Goal: Information Seeking & Learning: Find specific fact

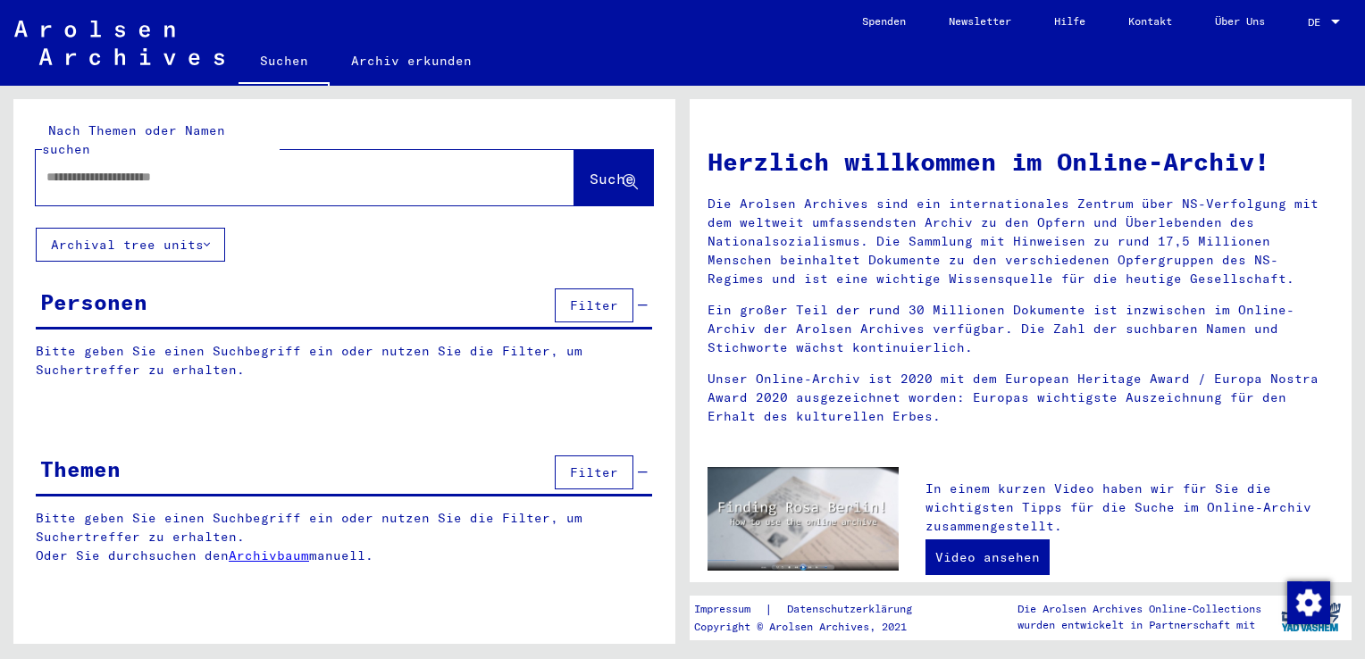
click at [615, 298] on span "Filter" at bounding box center [594, 306] width 48 height 16
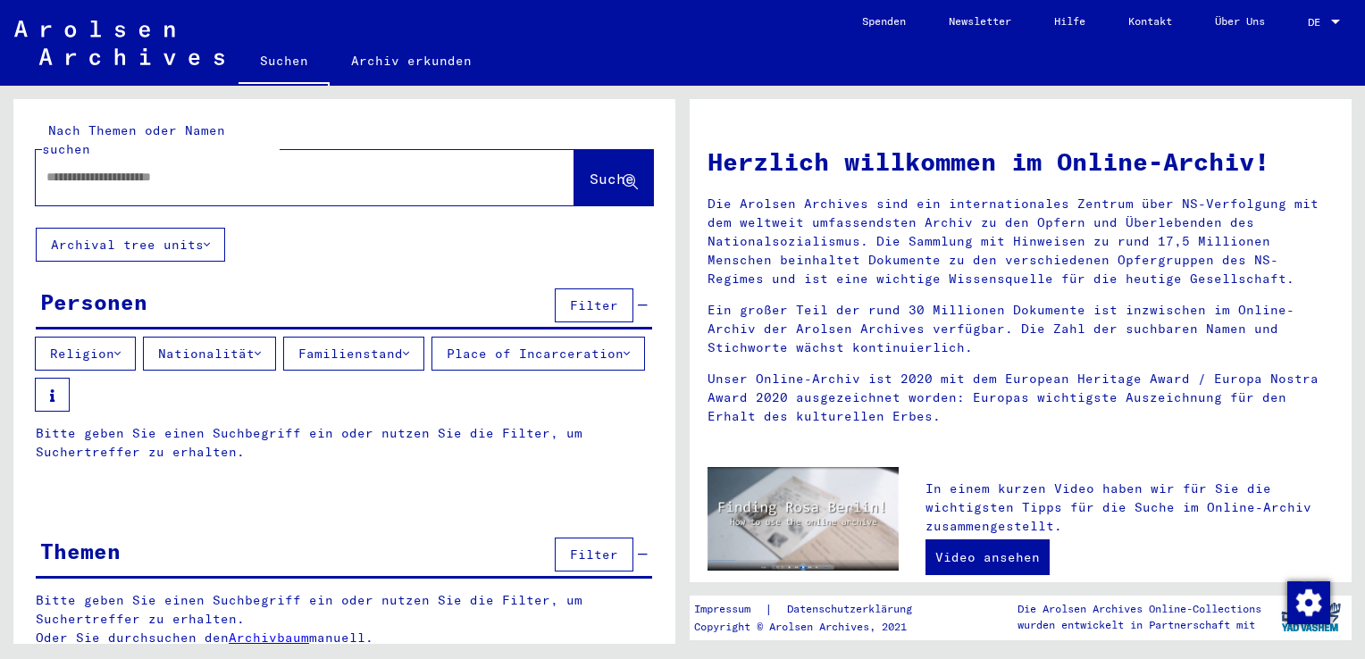
click at [191, 168] on input "text" at bounding box center [283, 177] width 474 height 19
type input "*********"
click at [577, 172] on button "Suche" at bounding box center [613, 177] width 79 height 55
click at [590, 170] on span "Suche" at bounding box center [612, 179] width 45 height 18
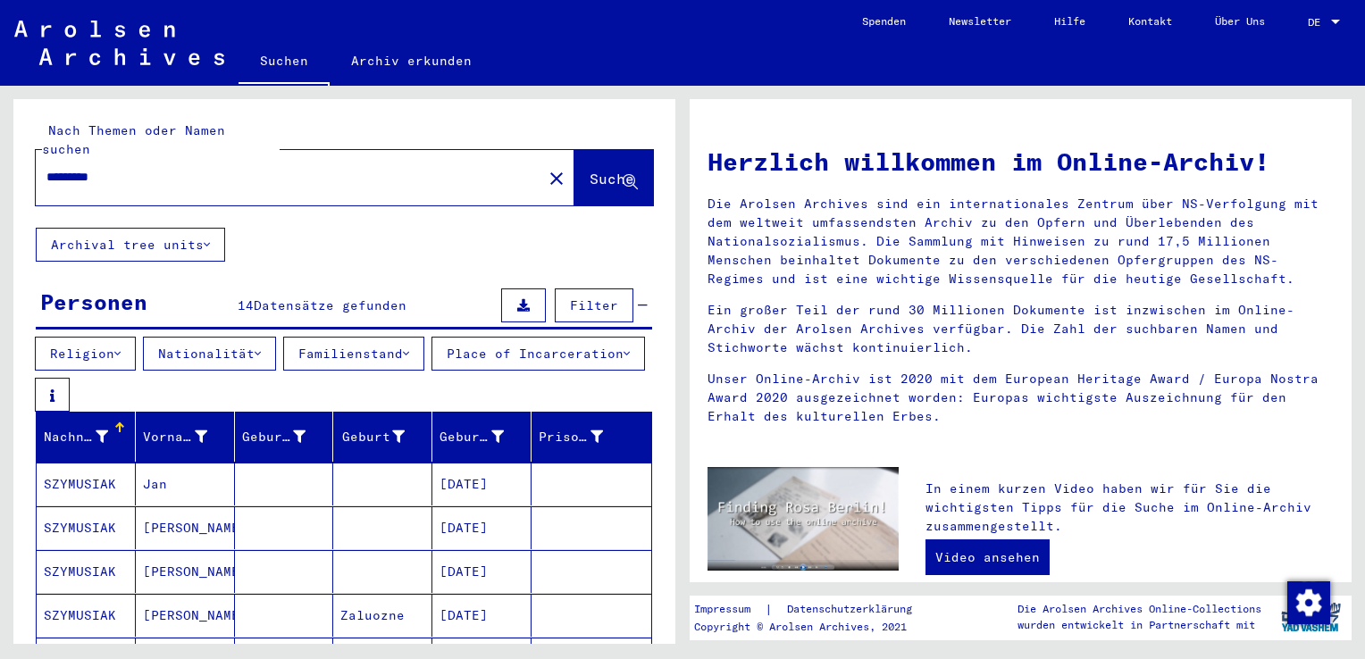
scroll to position [89, 0]
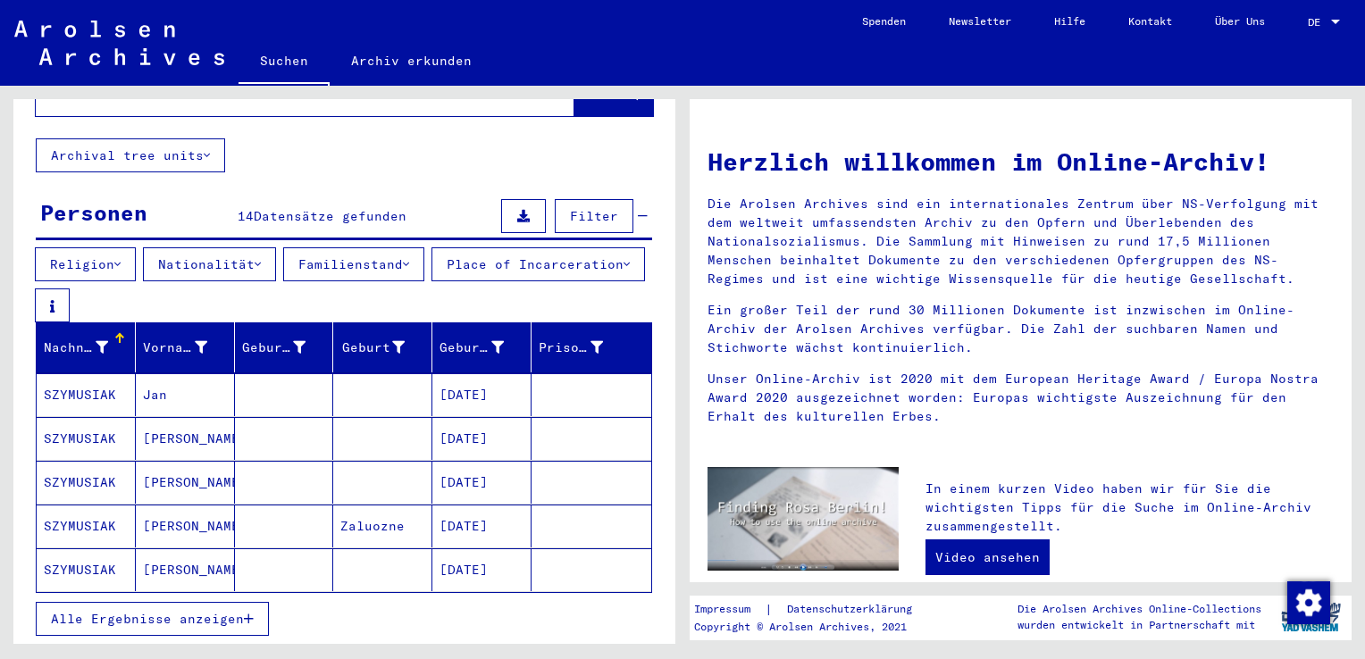
click at [186, 611] on span "Alle Ergebnisse anzeigen" at bounding box center [147, 619] width 193 height 16
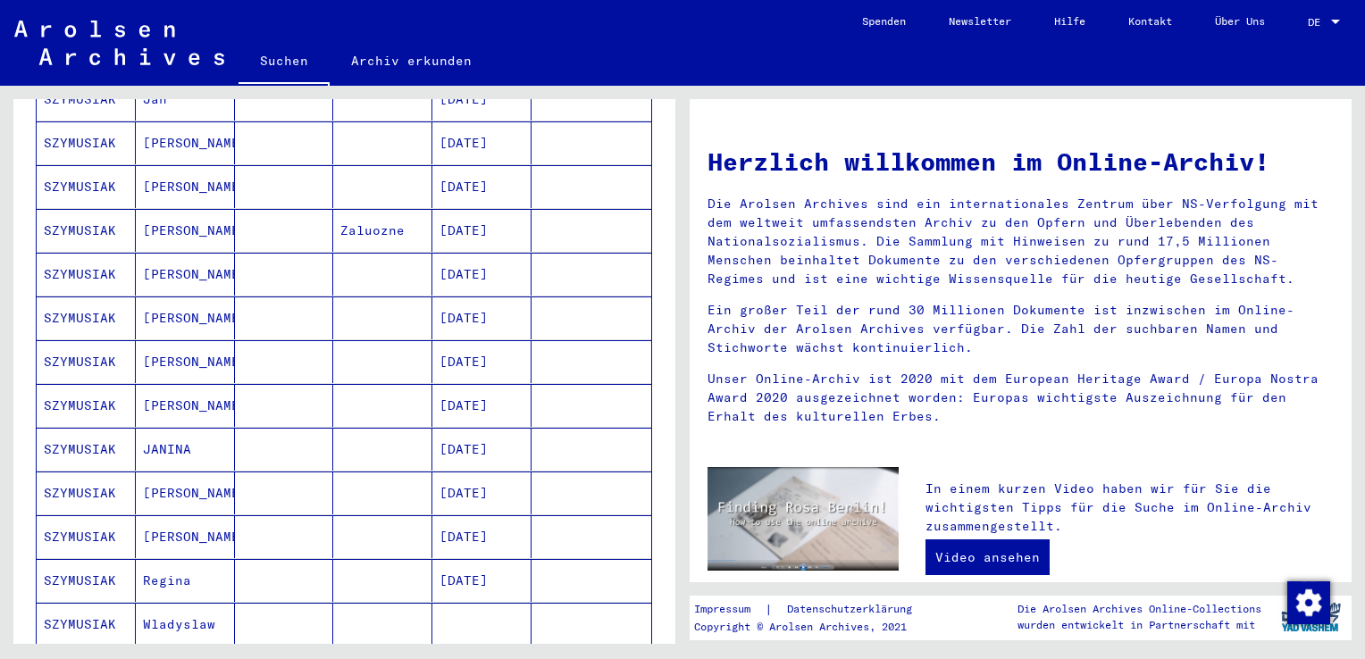
scroll to position [357, 0]
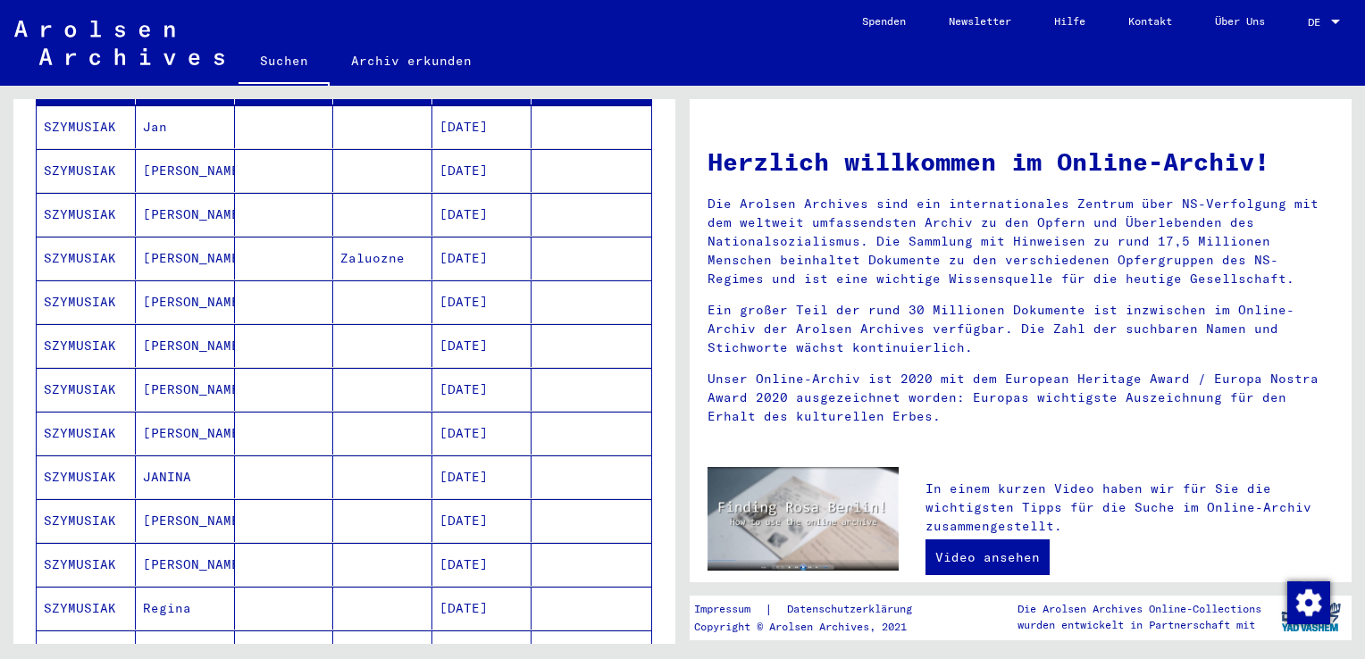
click at [164, 286] on mat-cell "[PERSON_NAME]" at bounding box center [185, 302] width 99 height 43
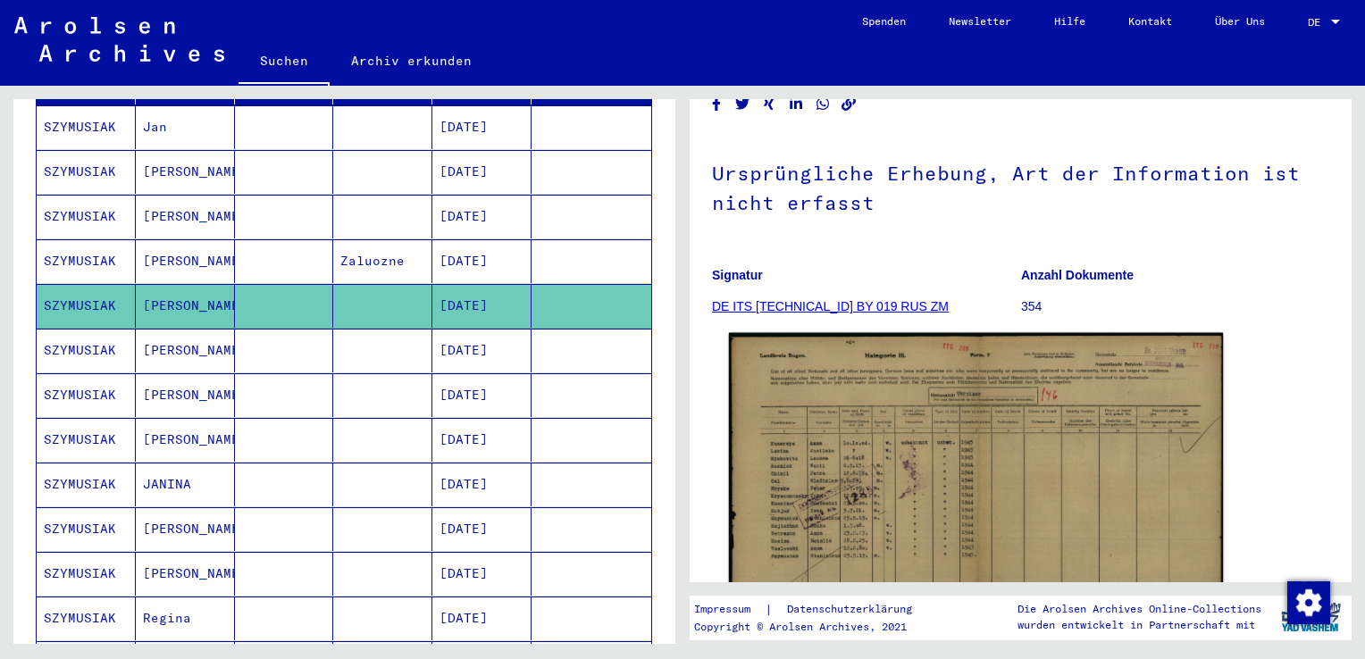
scroll to position [268, 0]
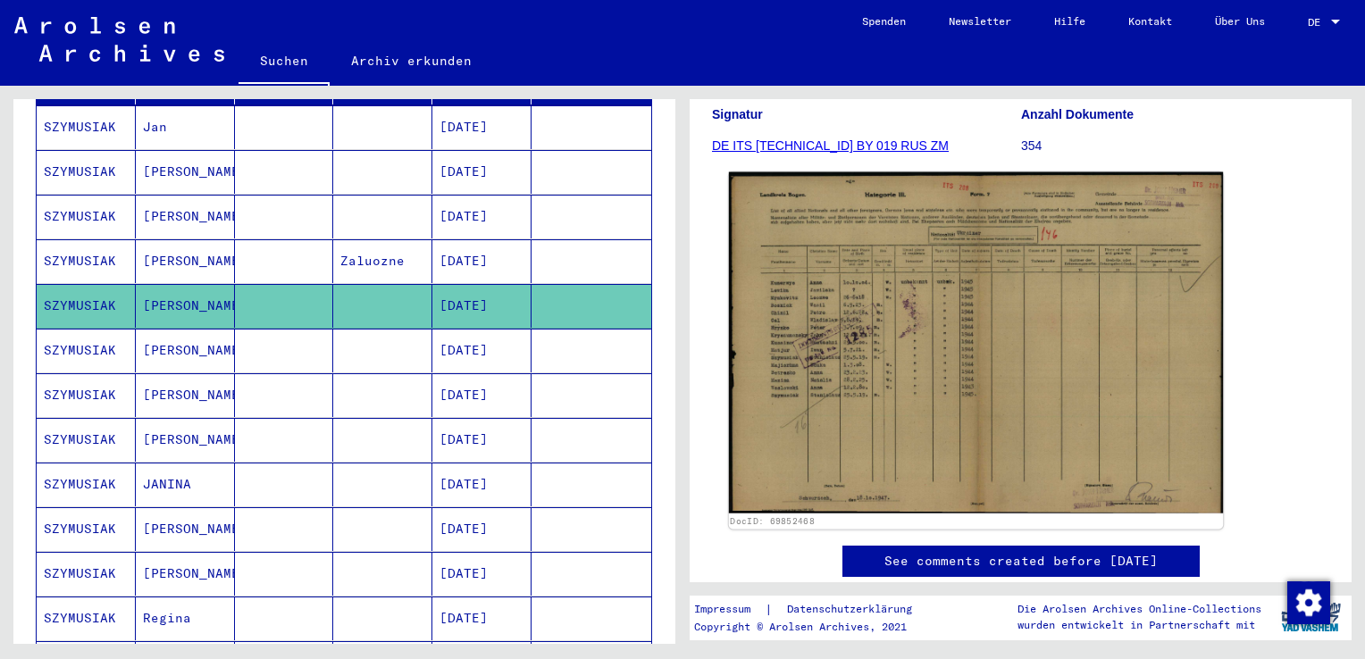
click at [958, 391] on img at bounding box center [976, 342] width 494 height 341
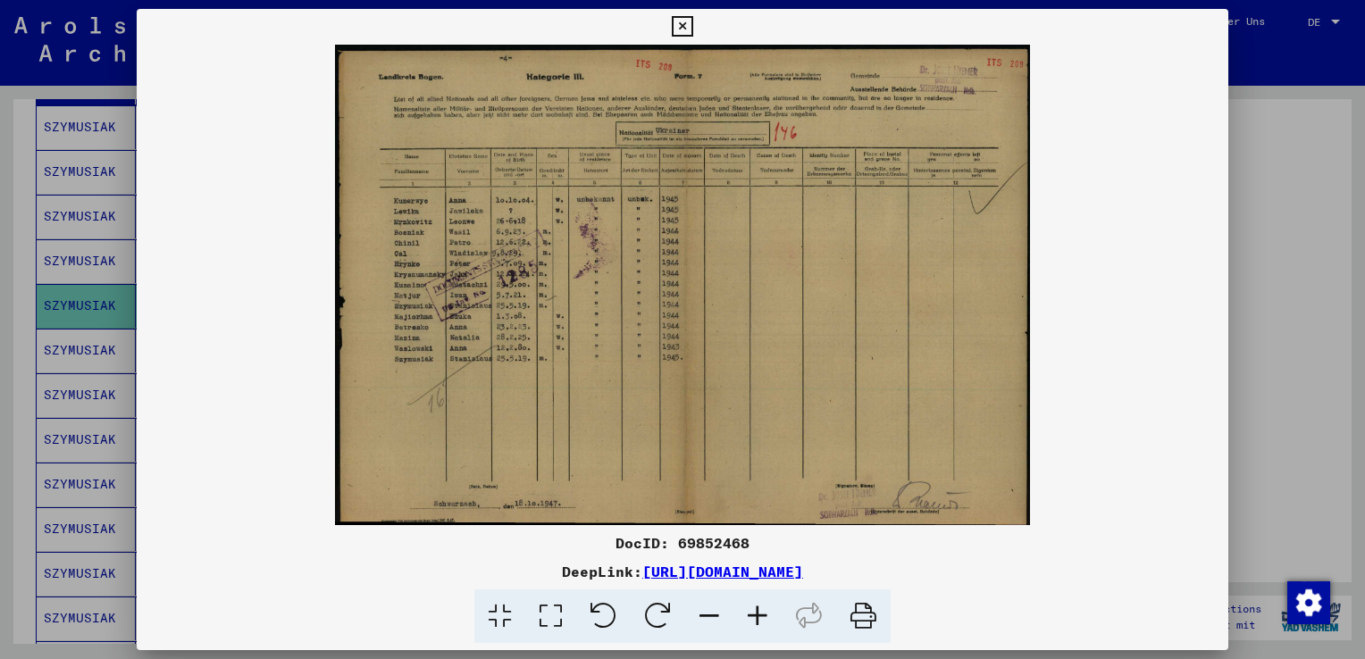
click at [674, 574] on link "[URL][DOMAIN_NAME]" at bounding box center [722, 572] width 161 height 18
